Goal: Navigation & Orientation: Find specific page/section

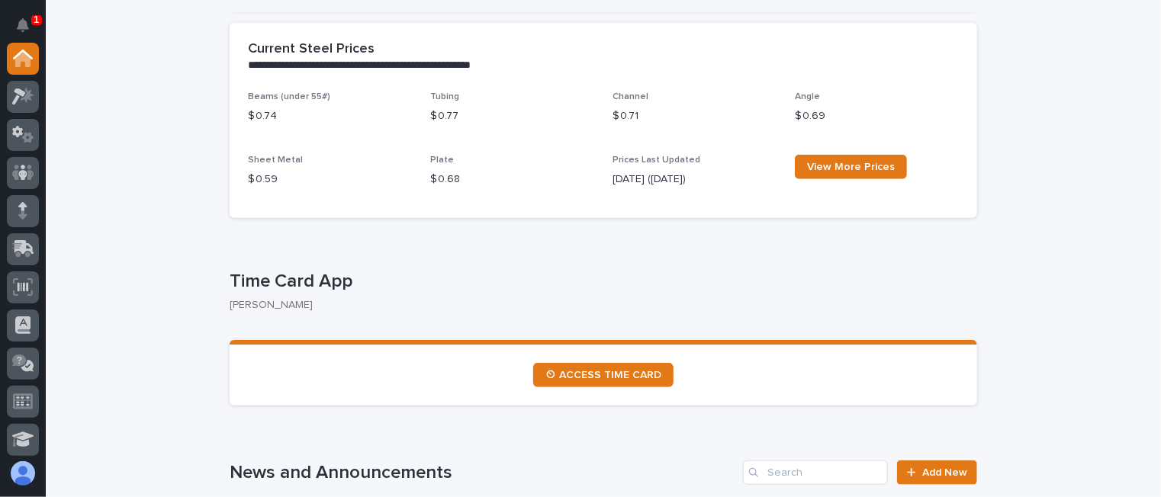
scroll to position [839, 0]
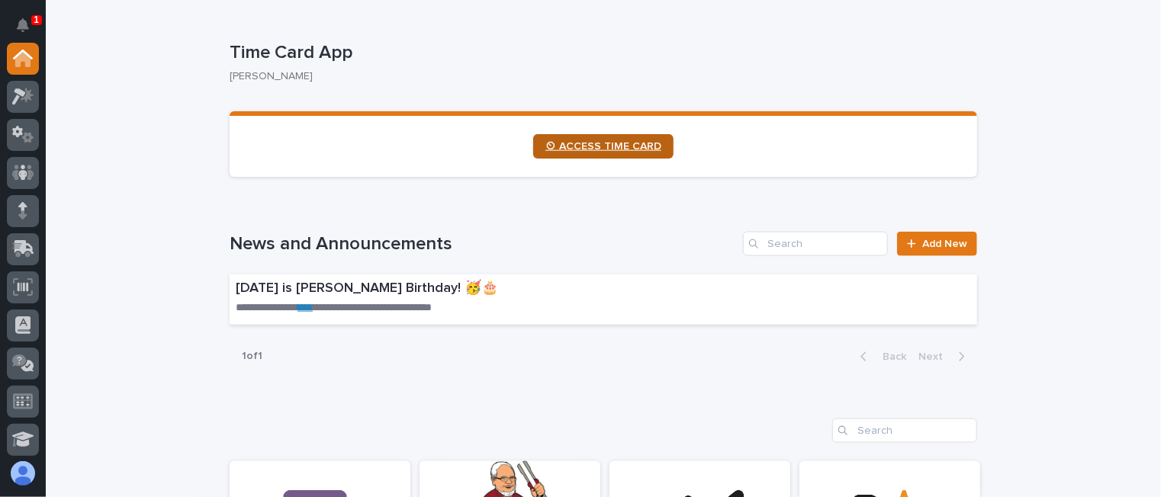
click at [621, 143] on span "⏲ ACCESS TIME CARD" at bounding box center [603, 146] width 116 height 11
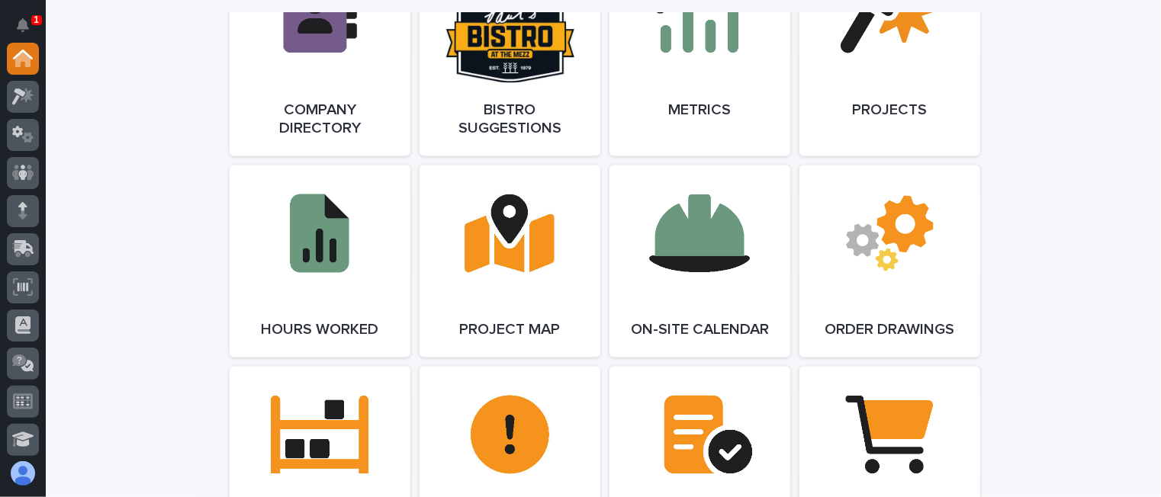
scroll to position [1373, 0]
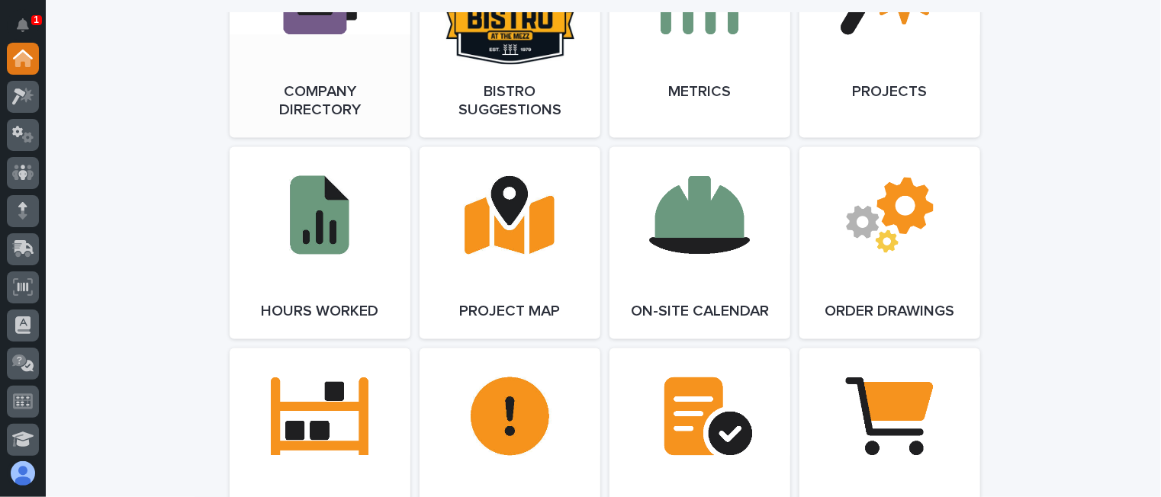
click at [295, 42] on link "Open Link" at bounding box center [320, 33] width 181 height 210
click at [309, 65] on link "Open Link" at bounding box center [320, 33] width 181 height 210
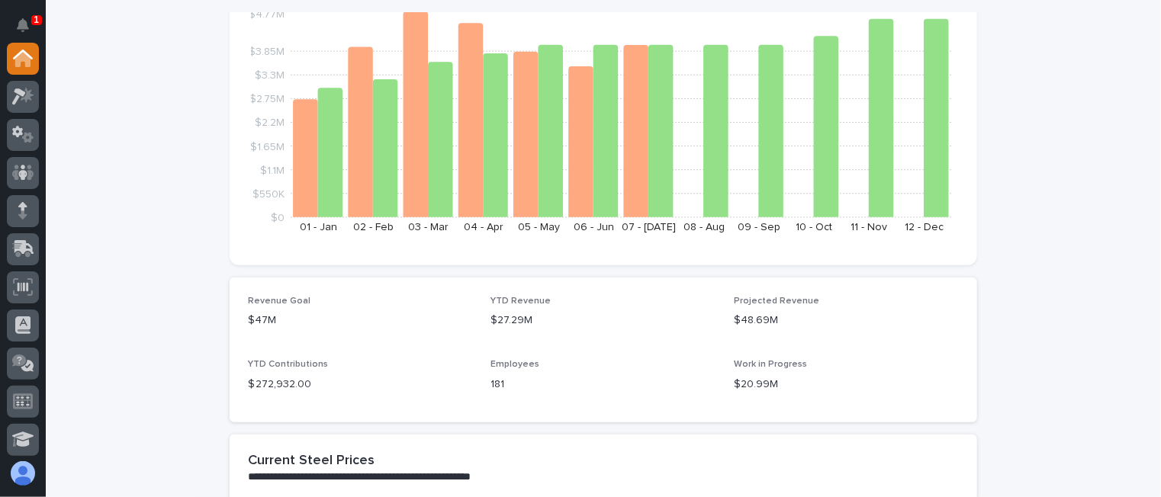
scroll to position [0, 0]
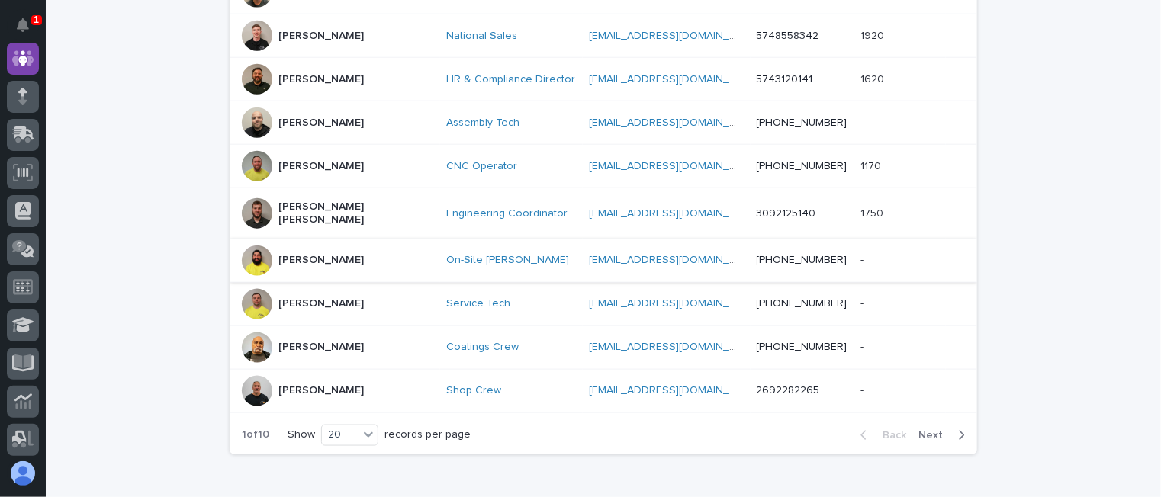
scroll to position [839, 0]
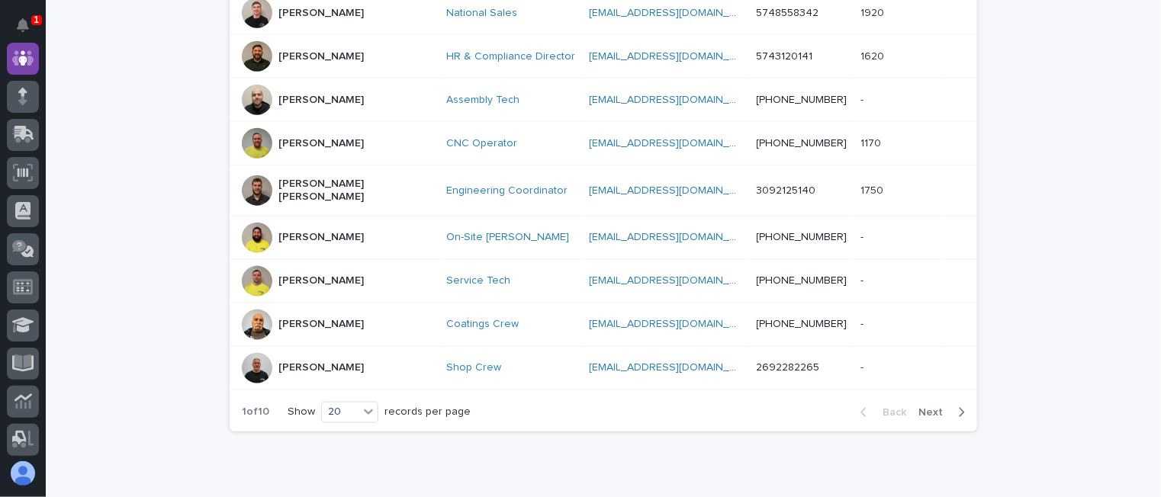
click at [936, 407] on span "Next" at bounding box center [935, 412] width 34 height 11
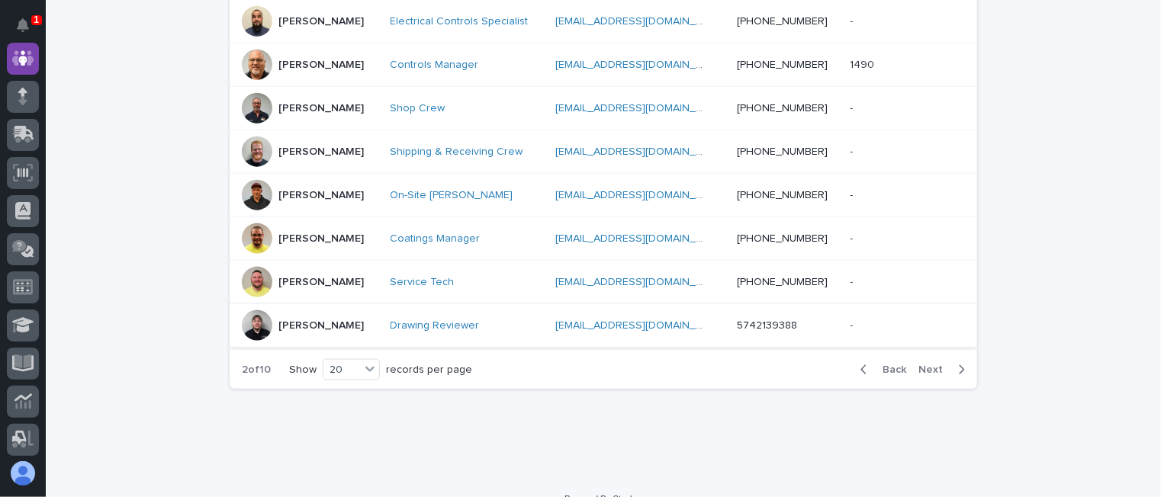
scroll to position [894, 0]
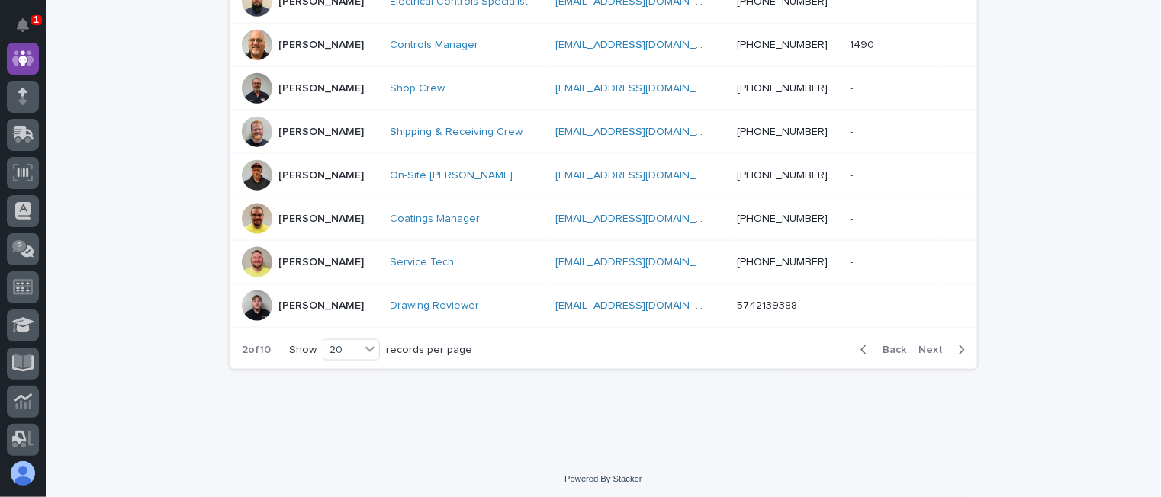
click at [926, 345] on span "Next" at bounding box center [935, 350] width 34 height 11
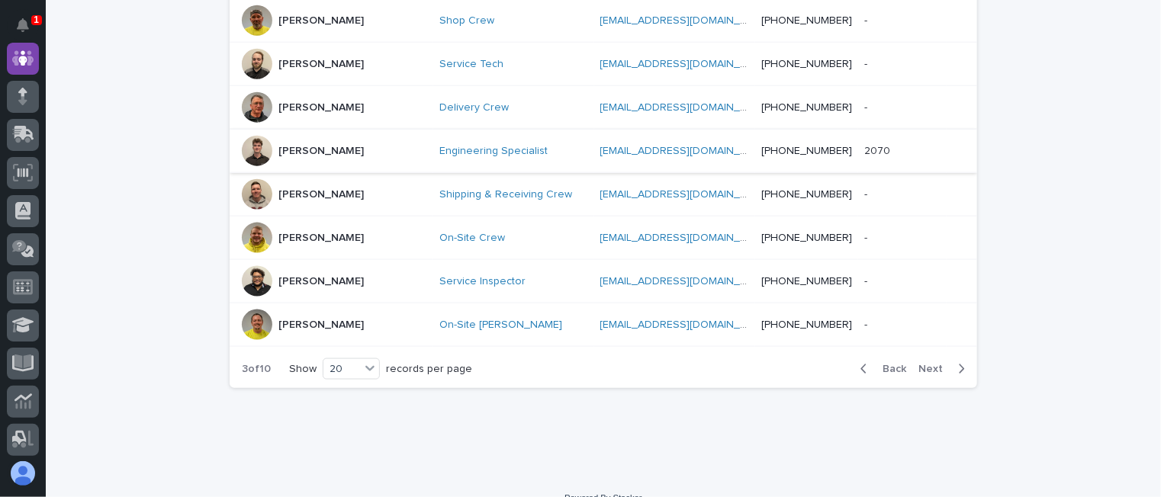
scroll to position [908, 0]
click at [920, 363] on span "Next" at bounding box center [935, 368] width 34 height 11
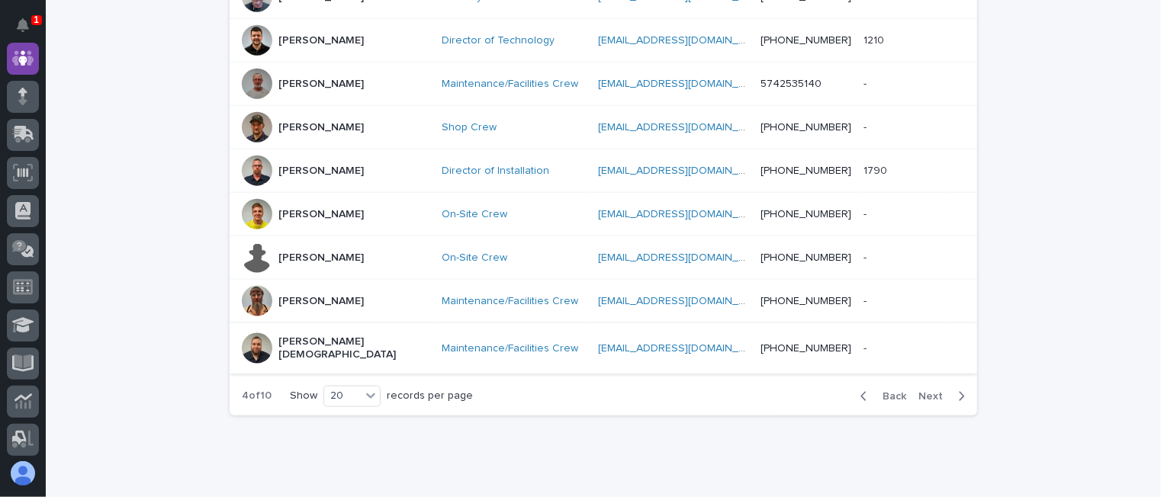
scroll to position [894, 0]
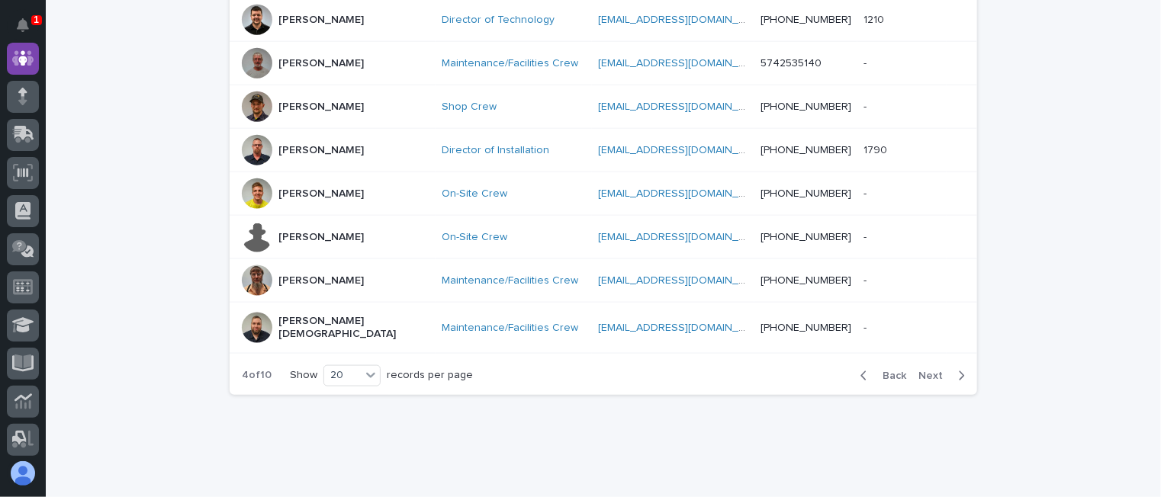
click at [922, 371] on span "Next" at bounding box center [935, 376] width 34 height 11
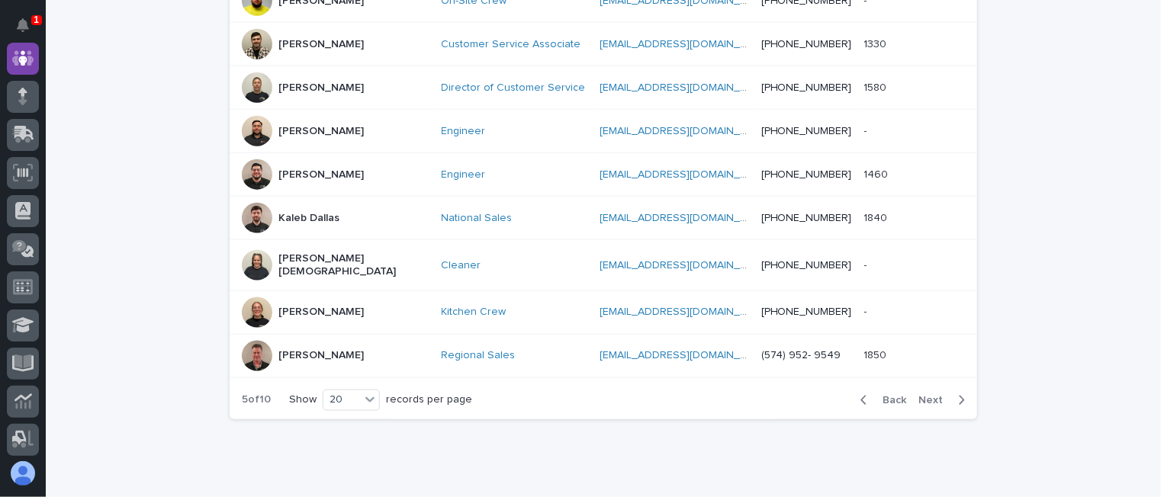
scroll to position [894, 0]
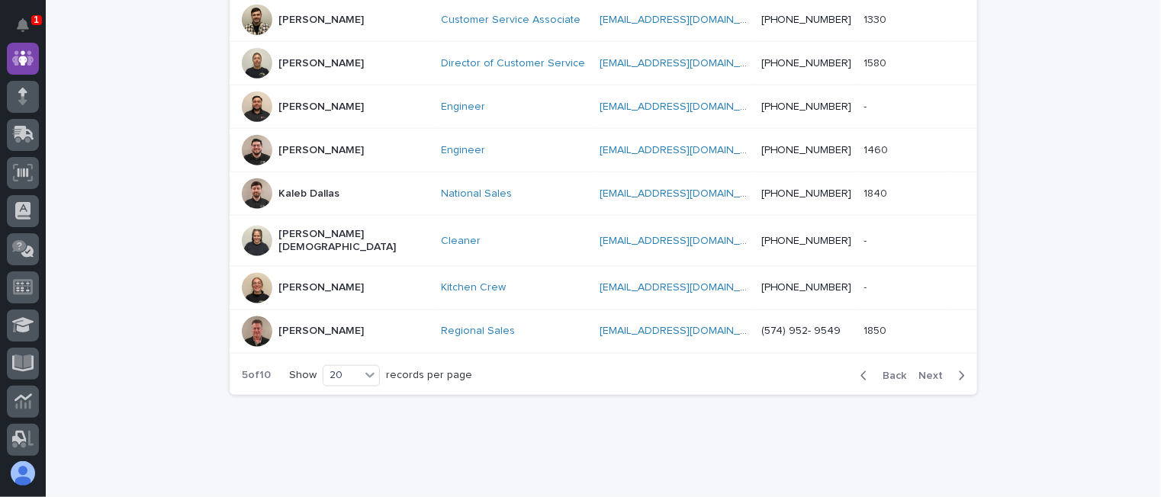
click at [926, 371] on span "Next" at bounding box center [935, 376] width 34 height 11
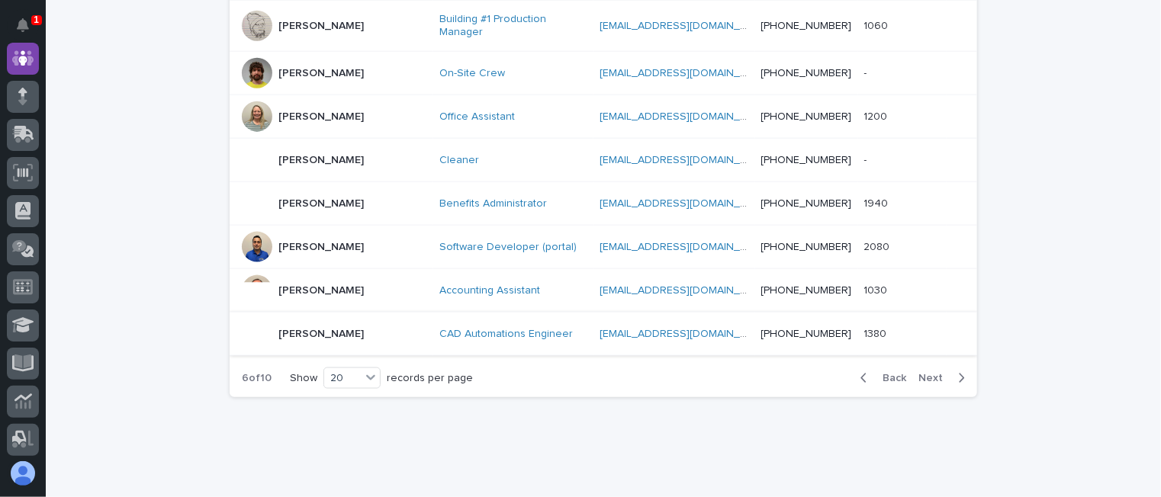
scroll to position [908, 0]
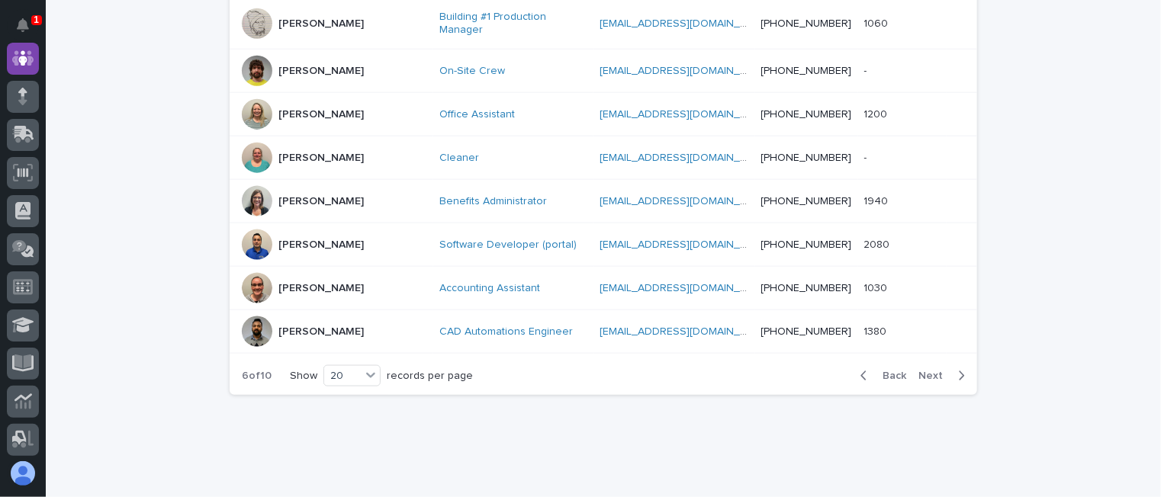
click at [927, 371] on span "Next" at bounding box center [935, 376] width 34 height 11
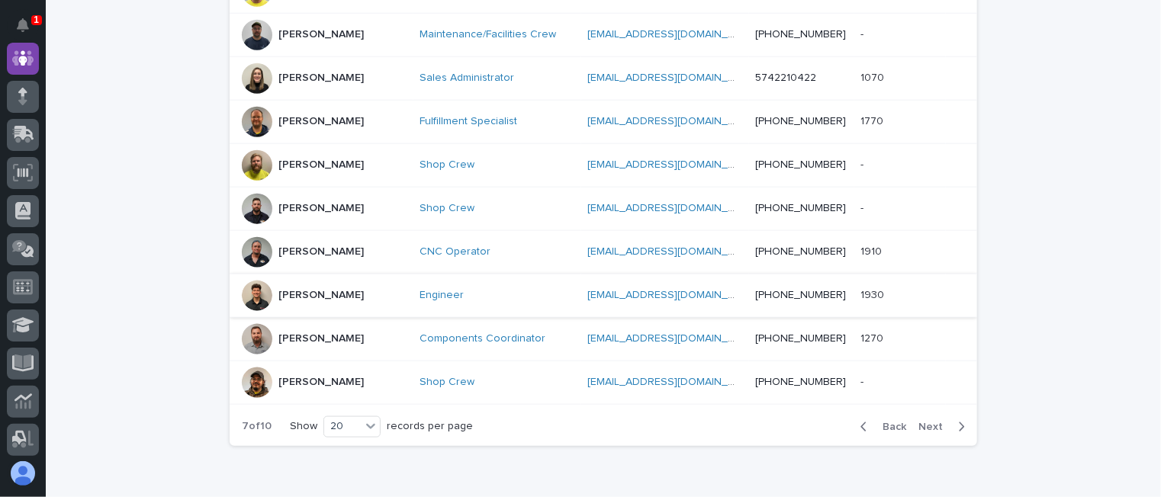
scroll to position [901, 0]
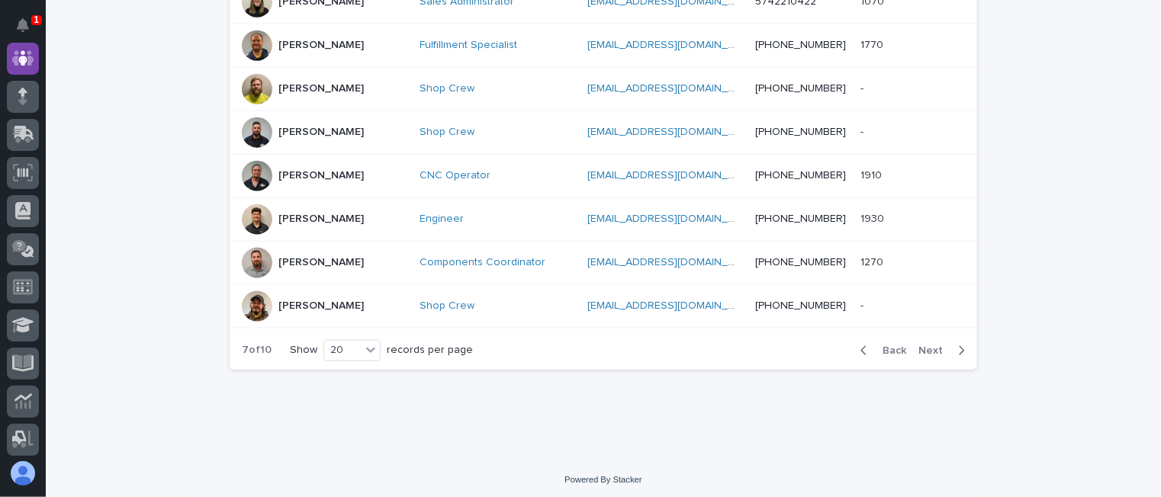
click at [927, 345] on span "Next" at bounding box center [935, 350] width 34 height 11
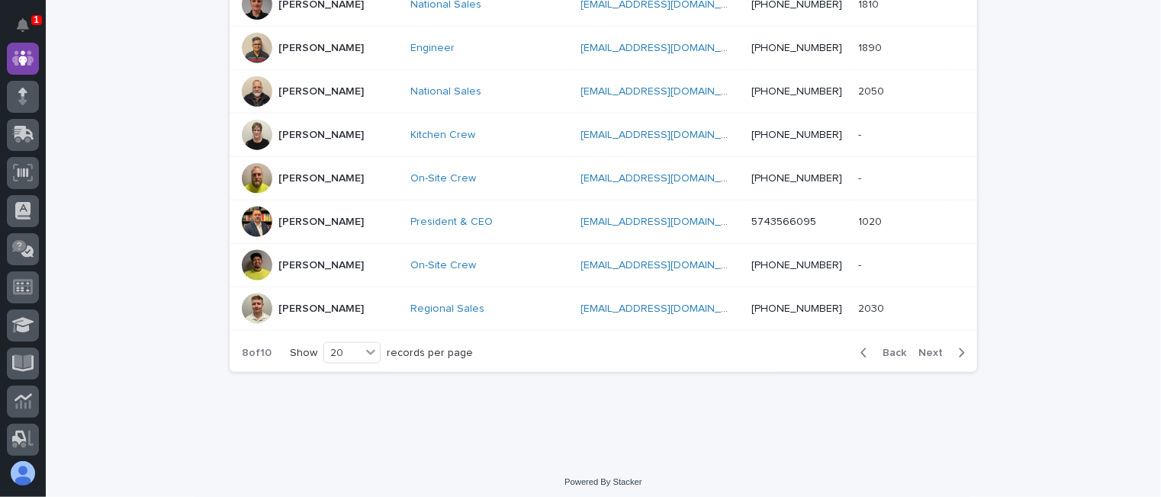
scroll to position [908, 0]
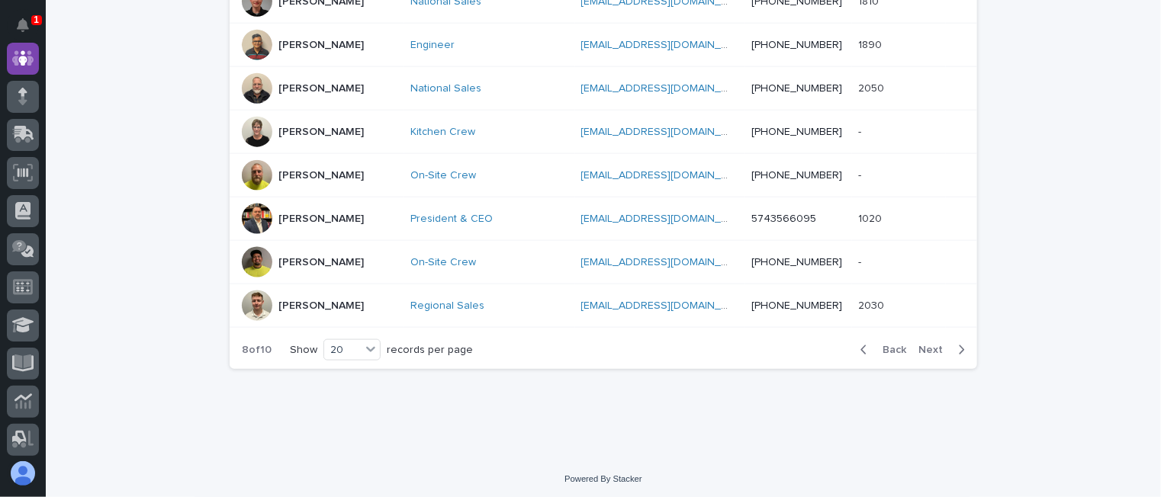
click at [921, 345] on span "Next" at bounding box center [935, 350] width 34 height 11
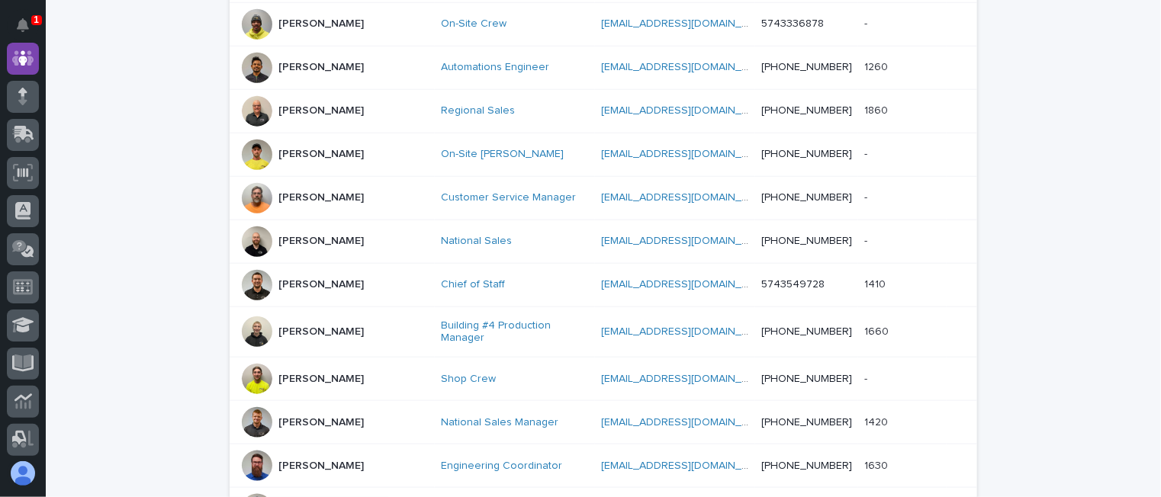
scroll to position [894, 0]
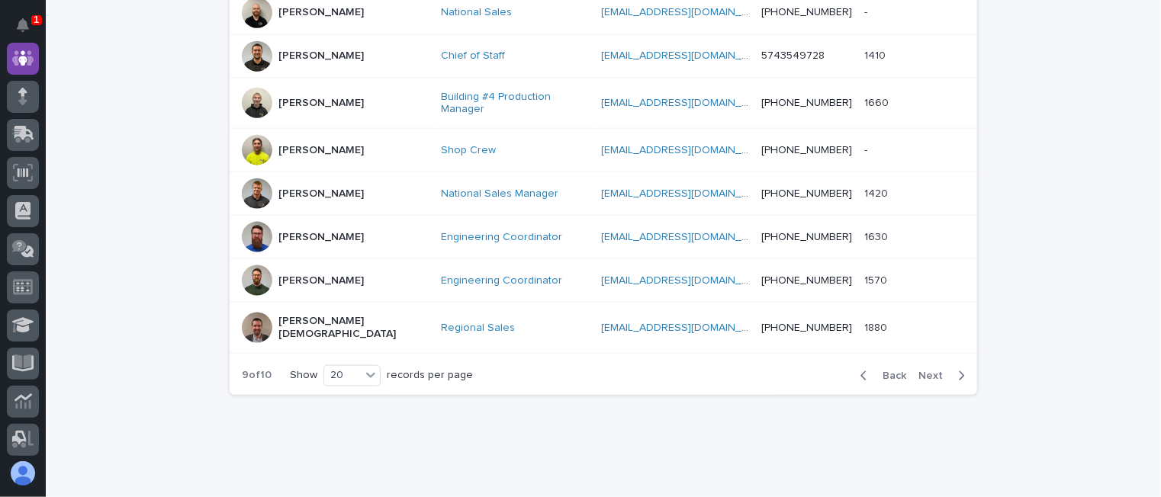
click at [919, 371] on span "Next" at bounding box center [935, 376] width 34 height 11
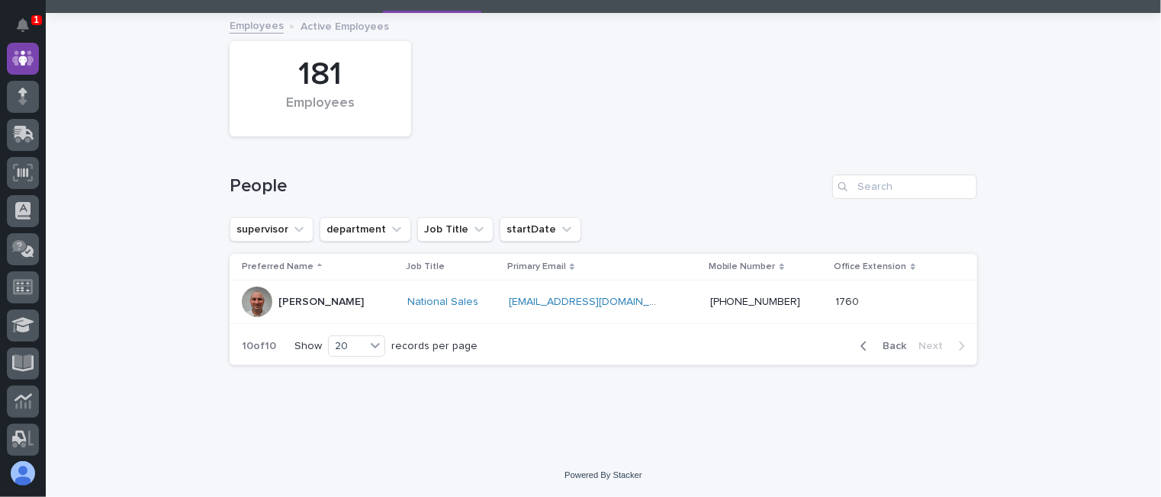
scroll to position [70, 0]
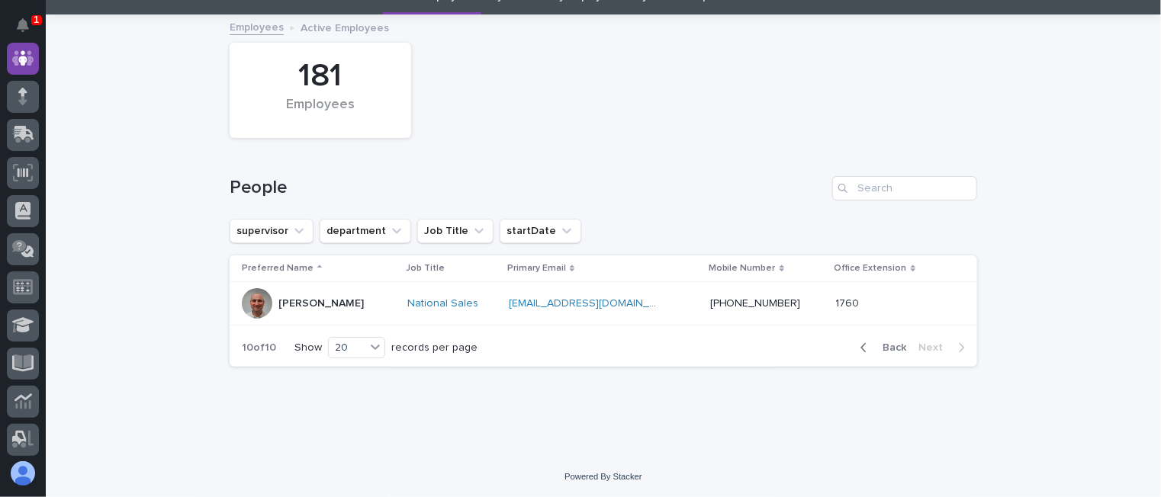
click at [891, 346] on span "Back" at bounding box center [889, 347] width 33 height 11
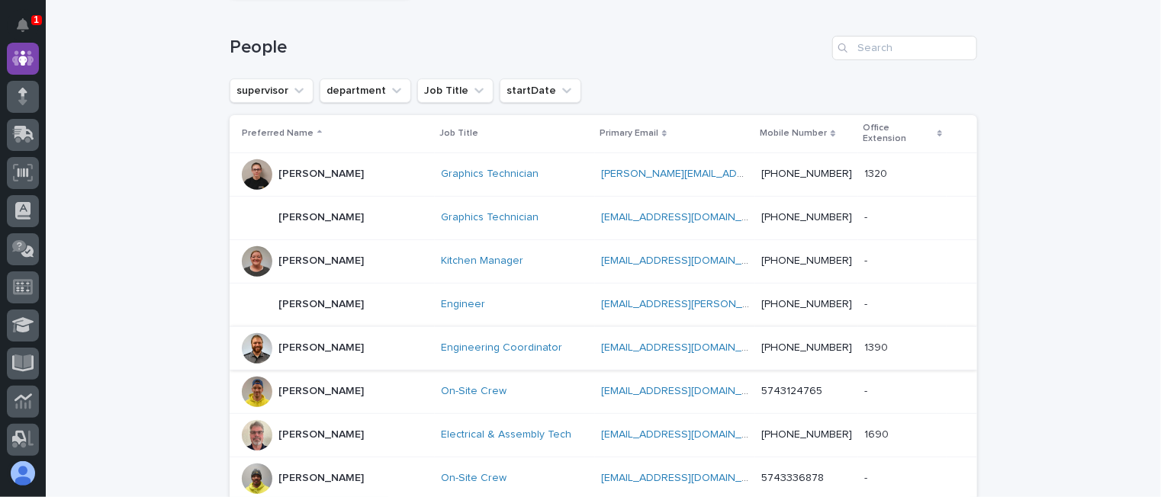
scroll to position [305, 0]
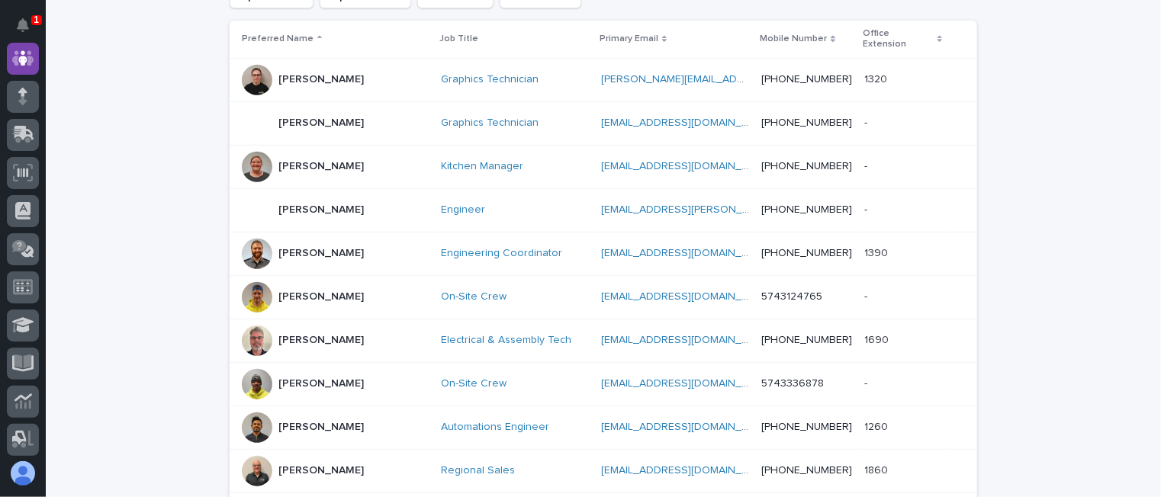
click at [314, 117] on p "Shauna Perkins" at bounding box center [320, 123] width 85 height 13
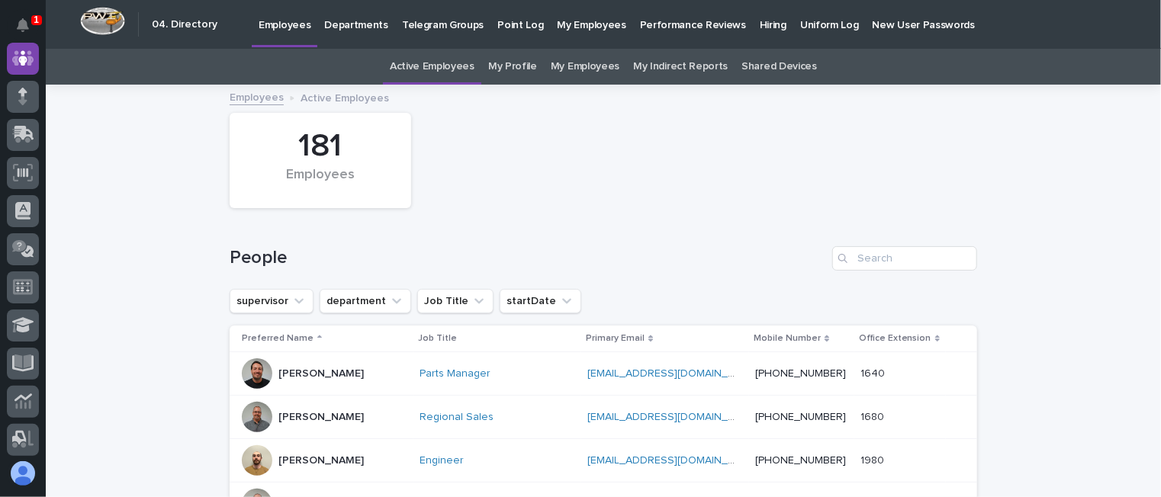
click at [760, 24] on p "Hiring" at bounding box center [773, 16] width 27 height 32
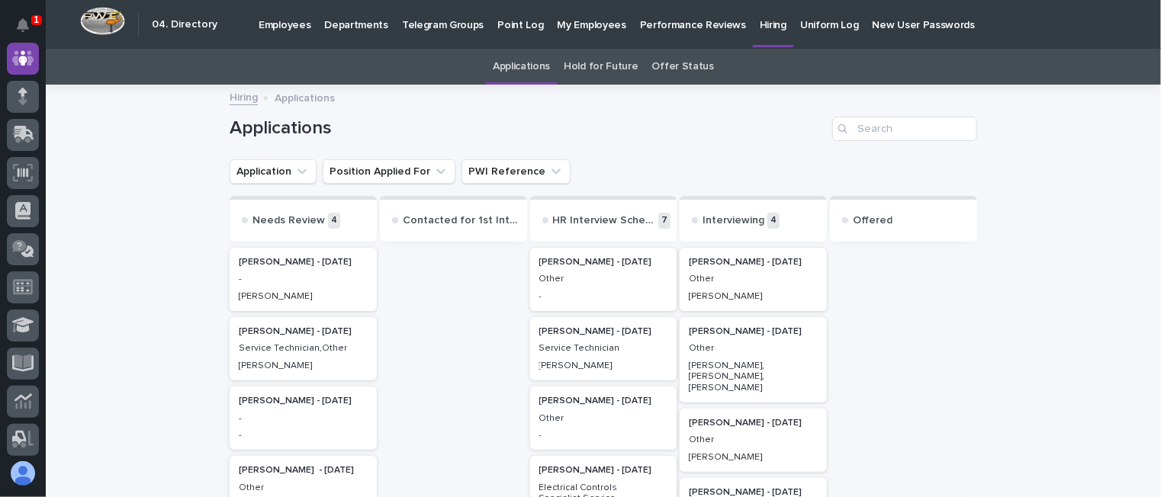
click at [597, 63] on link "Hold for Future" at bounding box center [601, 67] width 74 height 36
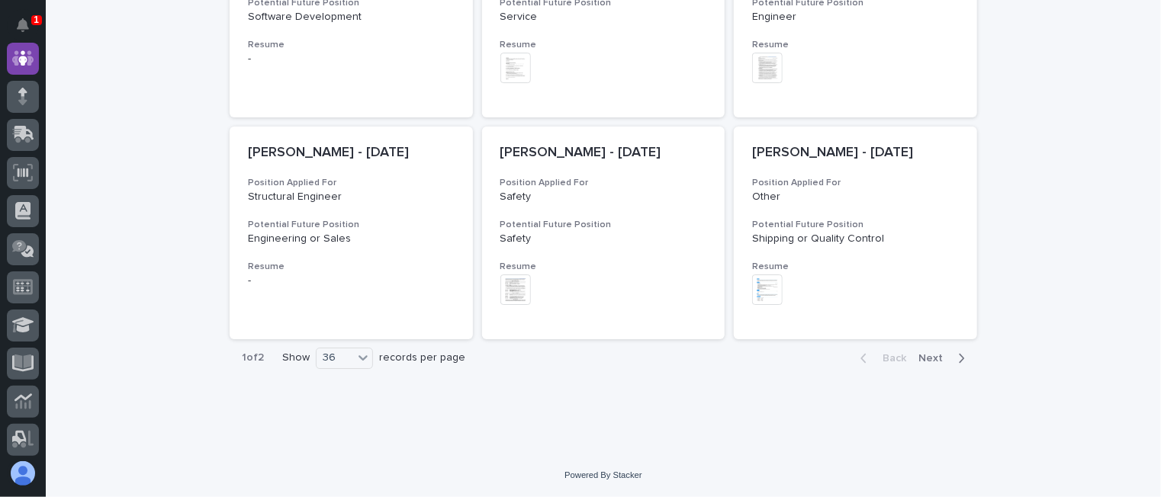
scroll to position [2620, 0]
click at [940, 355] on span "Next" at bounding box center [935, 358] width 34 height 11
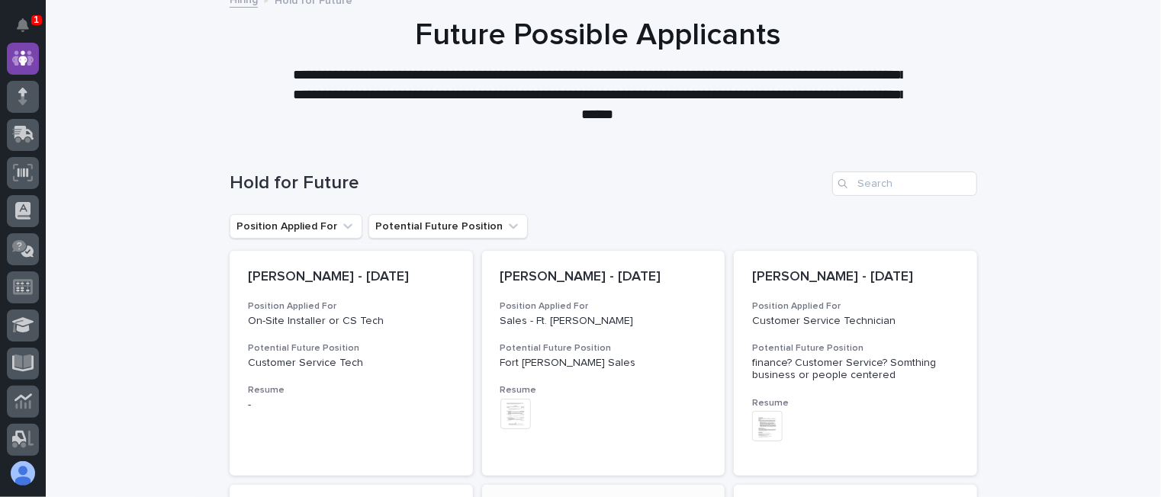
scroll to position [48, 0]
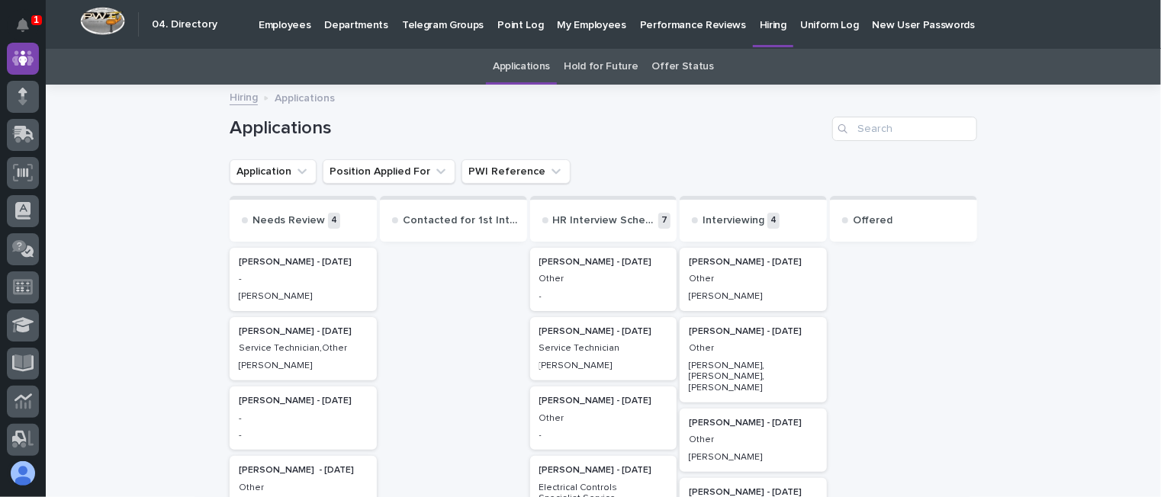
click at [519, 65] on link "Applications" at bounding box center [521, 67] width 57 height 36
click at [518, 61] on link "Applications" at bounding box center [521, 67] width 57 height 36
click at [566, 20] on p "My Employees" at bounding box center [591, 16] width 69 height 32
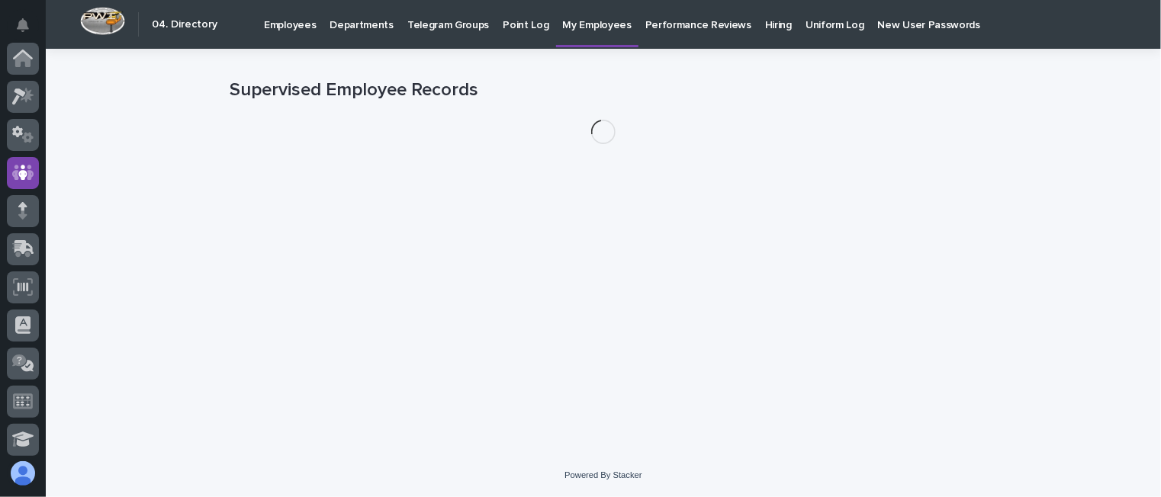
scroll to position [114, 0]
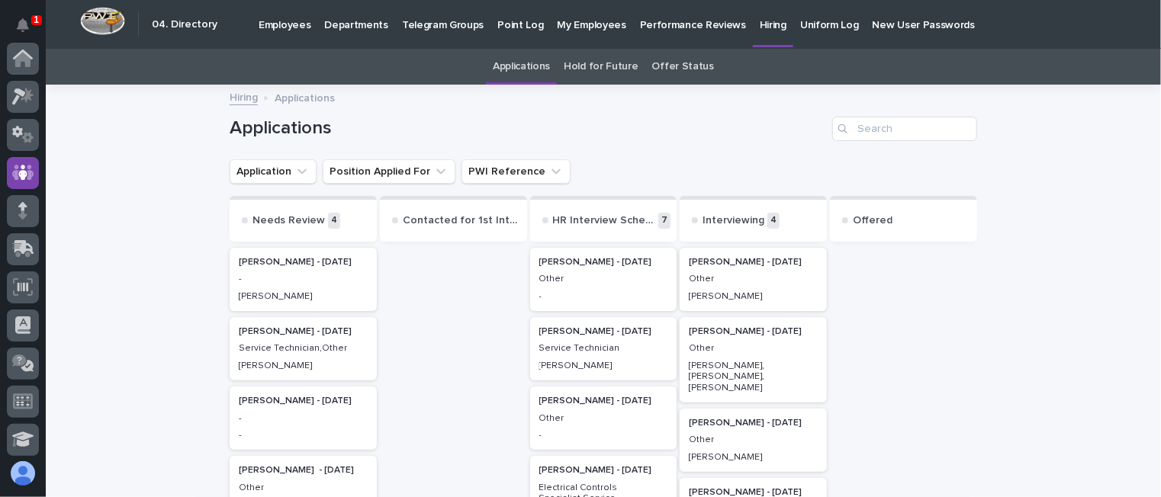
scroll to position [49, 0]
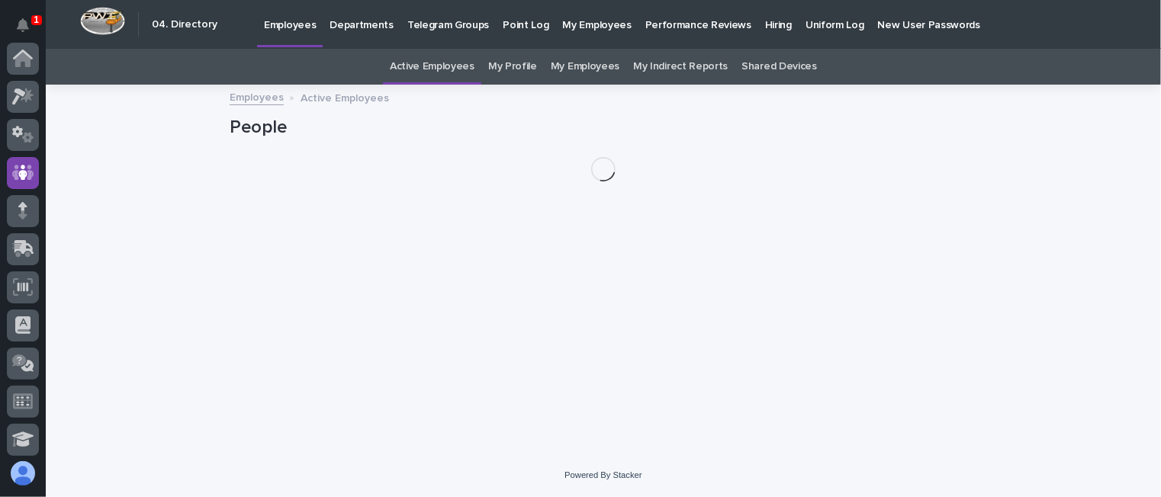
scroll to position [114, 0]
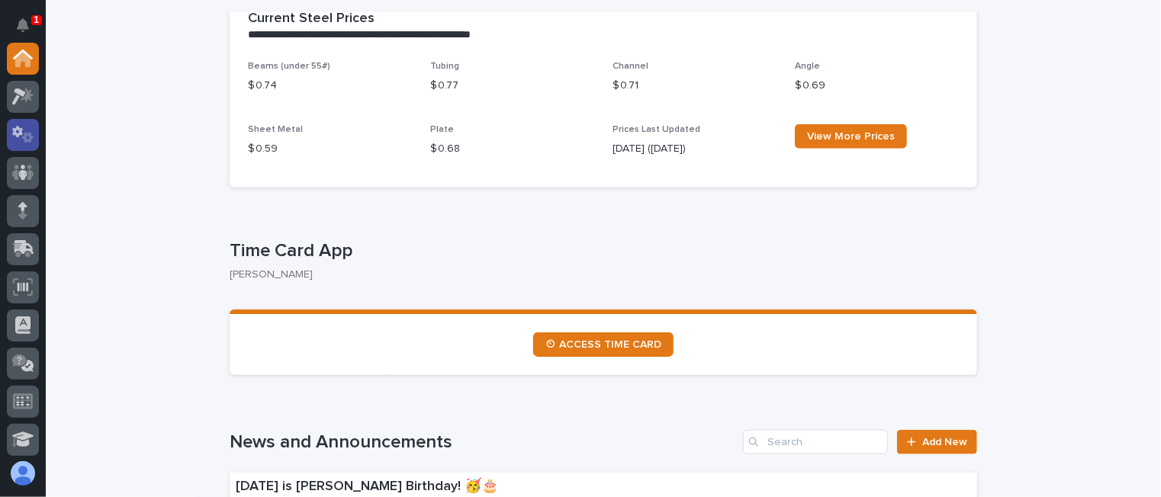
scroll to position [610, 0]
